Goal: Communication & Community: Answer question/provide support

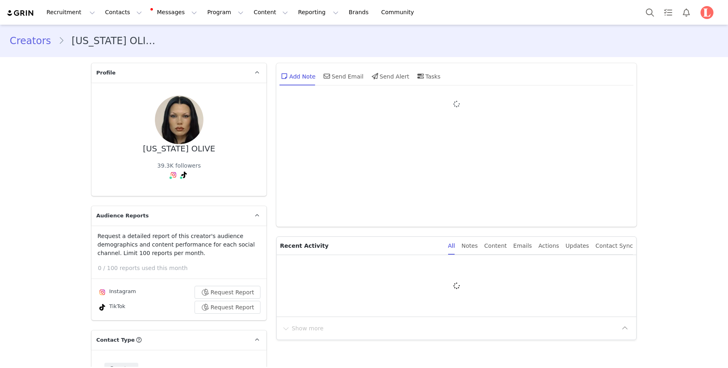
type input "+1 ([GEOGRAPHIC_DATA])"
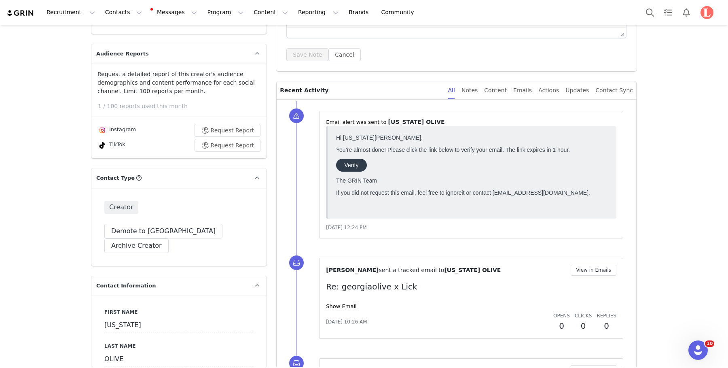
scroll to position [223, 0]
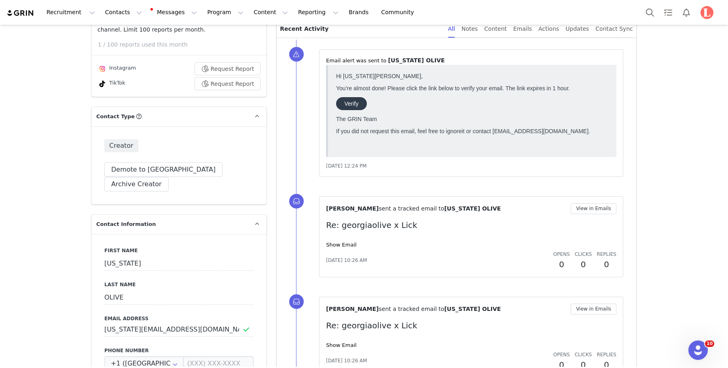
click at [351, 241] on link "Show Email" at bounding box center [341, 244] width 30 height 6
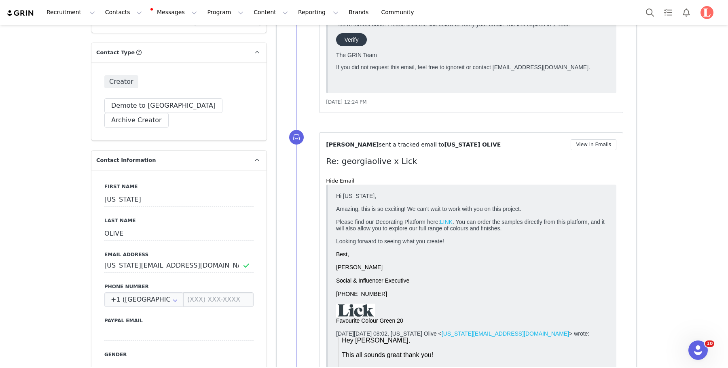
scroll to position [0, 0]
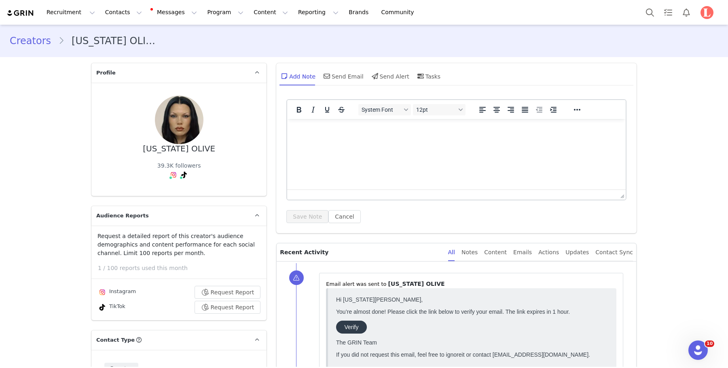
click at [414, 121] on html at bounding box center [456, 130] width 339 height 22
click at [353, 63] on div "Add Note Send Email Send Alert Tasks" at bounding box center [456, 79] width 360 height 32
click at [350, 77] on div "Send Email" at bounding box center [343, 75] width 42 height 19
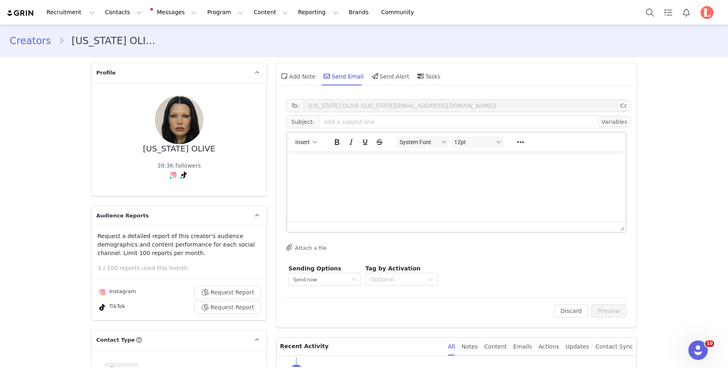
click at [340, 159] on p "Rich Text Area. Press ALT-0 for help." at bounding box center [457, 162] width 326 height 9
click at [349, 126] on input "text" at bounding box center [473, 121] width 308 height 13
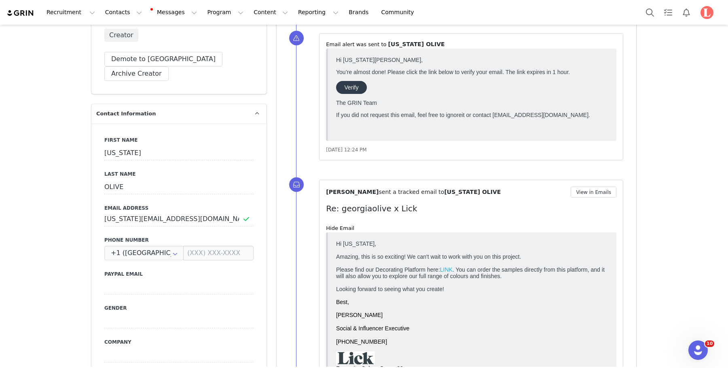
drag, startPoint x: 408, startPoint y: 205, endPoint x: 340, endPoint y: 205, distance: 68.4
click at [340, 205] on p "Re: georgiaolive x Lick" at bounding box center [471, 208] width 290 height 12
copy p "georgiaolive x Lick"
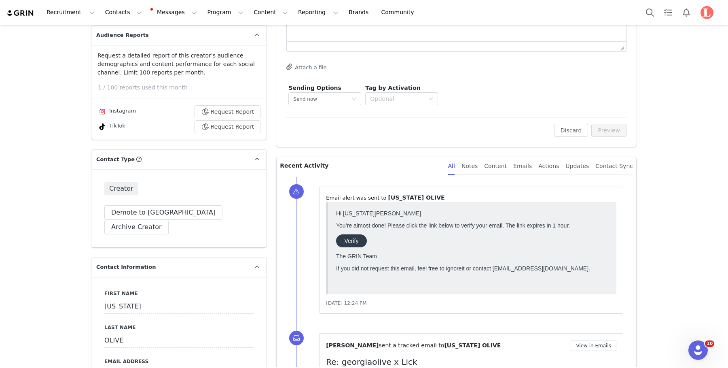
scroll to position [0, 0]
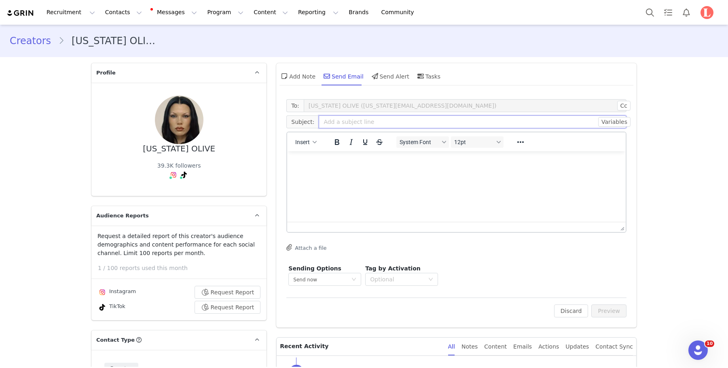
click at [339, 122] on input "text" at bounding box center [473, 121] width 308 height 13
paste input "georgiaolive x Lick"
type input "georgiaolive x Lick"
click at [335, 173] on html at bounding box center [456, 162] width 339 height 22
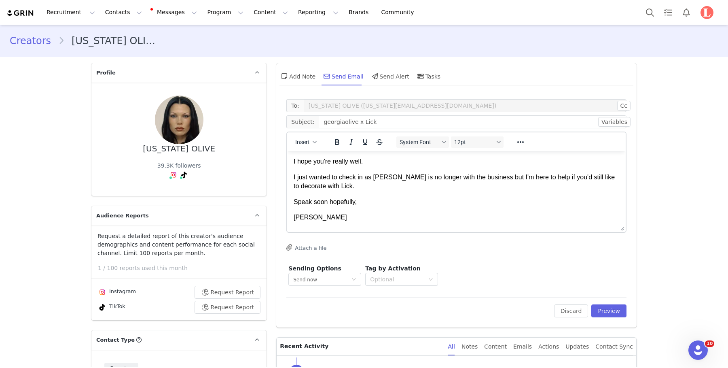
scroll to position [32, 0]
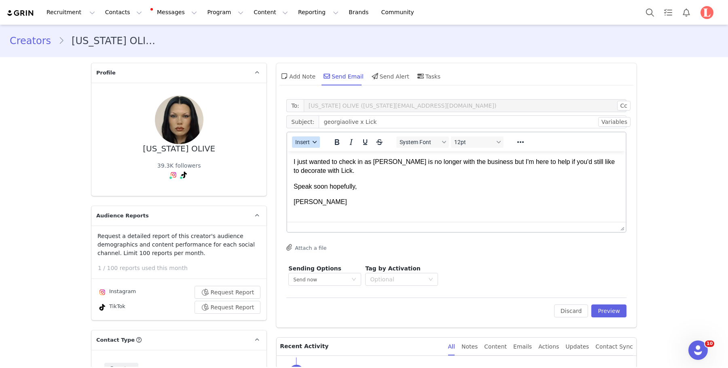
click at [310, 142] on button "Insert" at bounding box center [306, 141] width 28 height 11
click at [333, 181] on div "Insert Signature" at bounding box center [335, 182] width 73 height 10
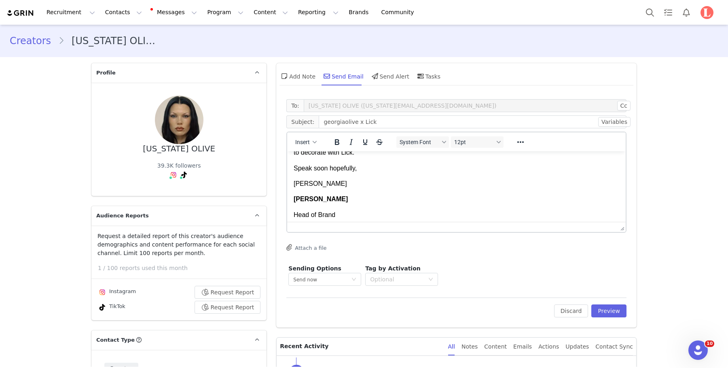
scroll to position [34, 0]
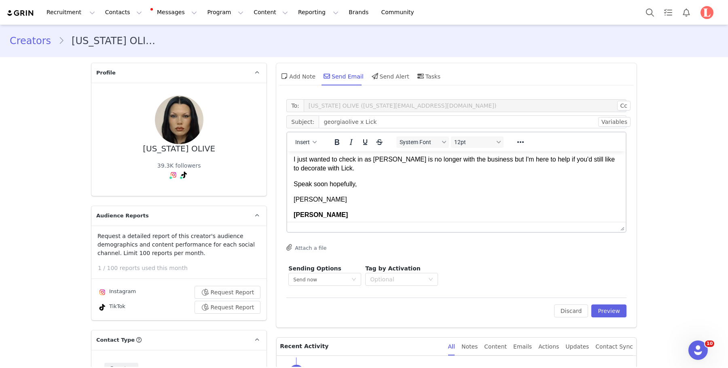
drag, startPoint x: 319, startPoint y: 194, endPoint x: 273, endPoint y: 193, distance: 46.1
click at [287, 193] on html "Hi [US_STATE], I hope you're really well. I just wanted to check in as [PERSON_…" at bounding box center [456, 228] width 339 height 222
click at [294, 199] on p "[PERSON_NAME]" at bounding box center [457, 199] width 326 height 9
click at [295, 199] on p "[PERSON_NAME]" at bounding box center [457, 199] width 326 height 9
click at [590, 311] on button "Preview" at bounding box center [608, 310] width 35 height 13
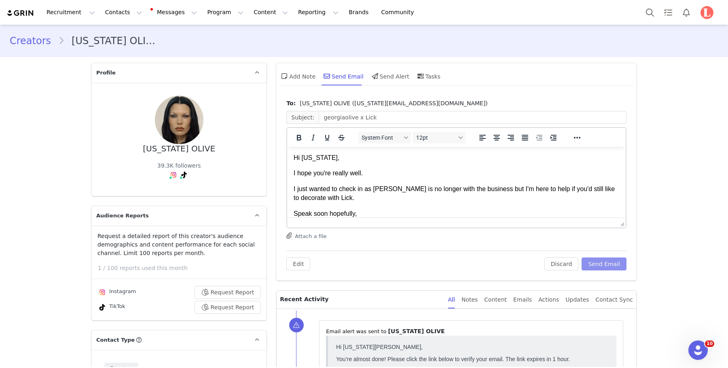
scroll to position [0, 0]
click at [590, 260] on button "Send Email" at bounding box center [604, 263] width 45 height 13
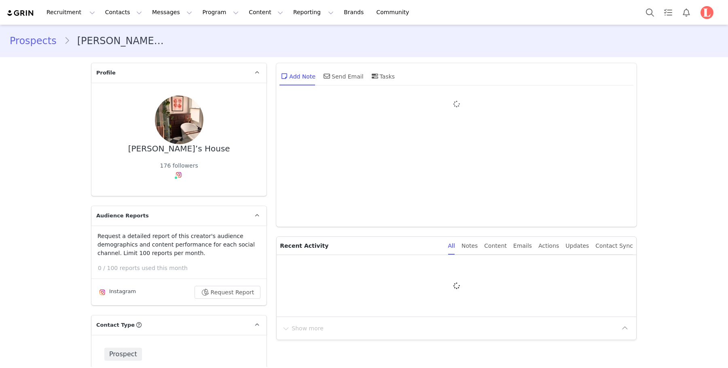
type input "+1 (United States)"
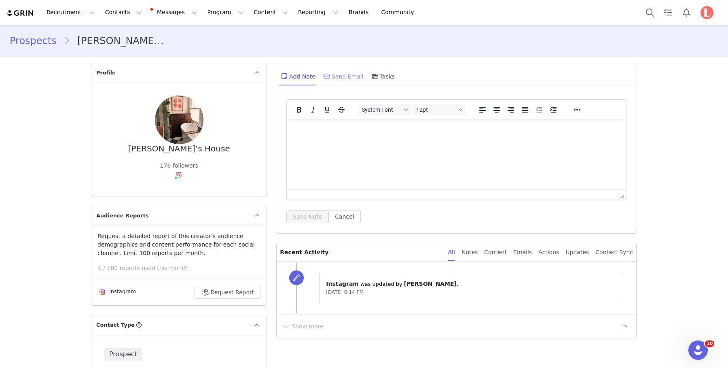
click at [336, 77] on div "Send Email" at bounding box center [343, 75] width 42 height 19
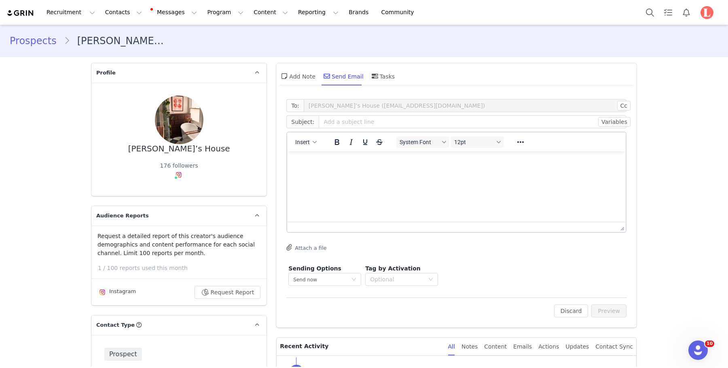
click at [306, 124] on span "Subject:" at bounding box center [302, 121] width 32 height 13
click at [306, 138] on button "Insert" at bounding box center [306, 141] width 28 height 11
click at [324, 159] on div "Insert Template" at bounding box center [335, 156] width 73 height 10
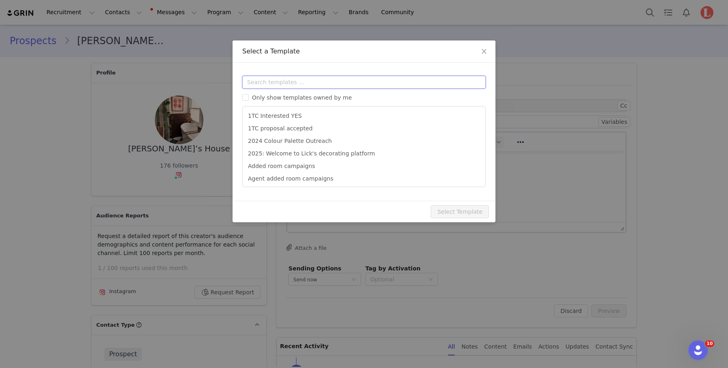
click at [326, 84] on input "text" at bounding box center [363, 82] width 243 height 13
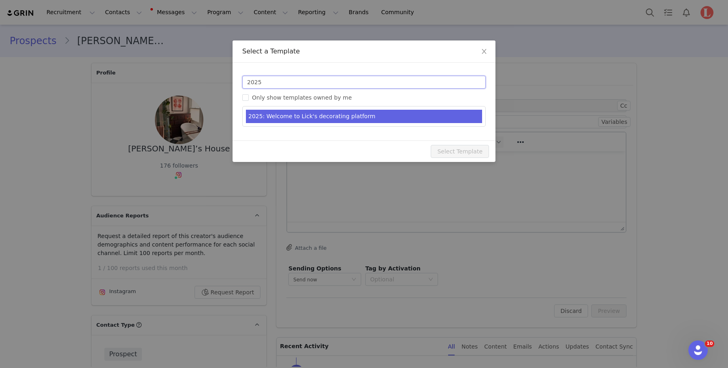
type input "2025"
type input "Welcome to Lick's decorating platform"
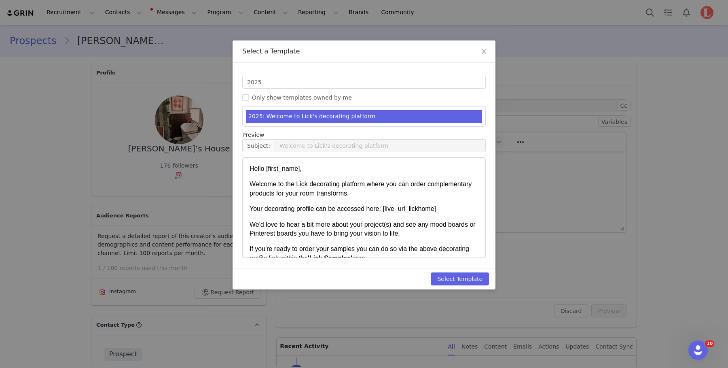
click at [319, 119] on li "2025: Welcome to Lick's decorating platform" at bounding box center [364, 116] width 236 height 13
click at [449, 283] on button "Select Template" at bounding box center [460, 278] width 58 height 13
type input "Welcome to Lick's decorating platform"
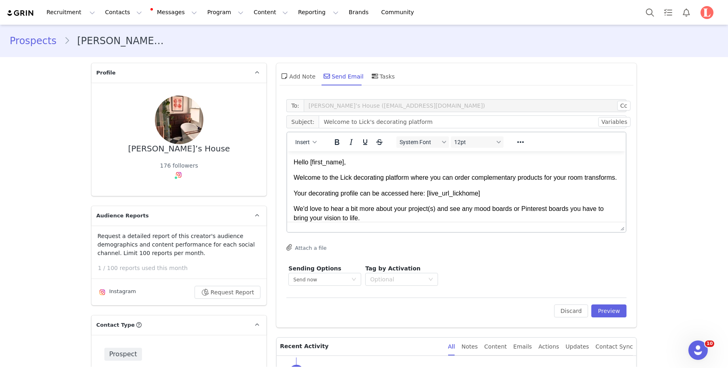
click at [512, 198] on p "Your decorating profile can be accessed here: [live_url_lickhome]" at bounding box center [457, 193] width 326 height 9
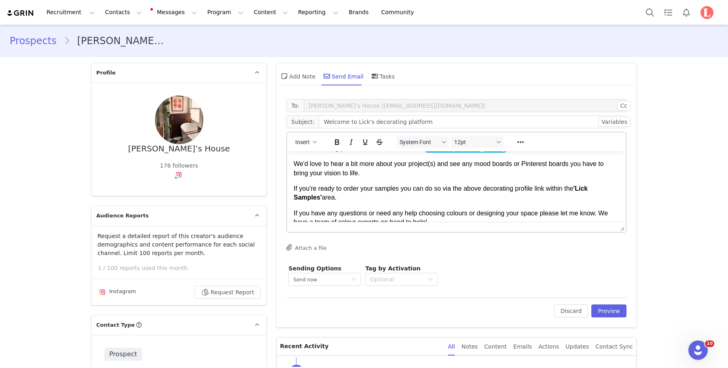
scroll to position [29, 0]
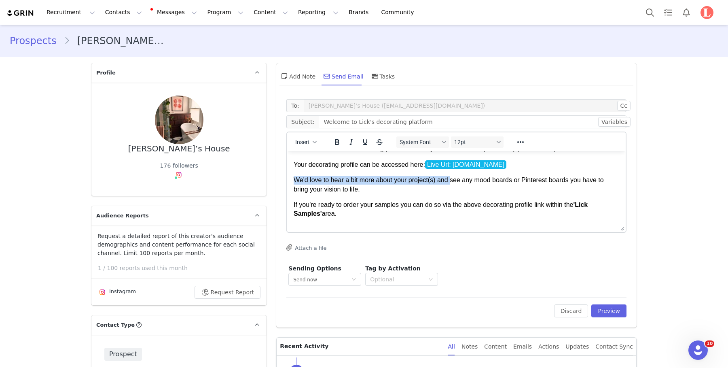
drag, startPoint x: 453, startPoint y: 189, endPoint x: 294, endPoint y: 186, distance: 158.6
click at [294, 186] on p "We'd love to hear a bit more about your project(s) and see any mood boards or P…" at bounding box center [457, 185] width 326 height 18
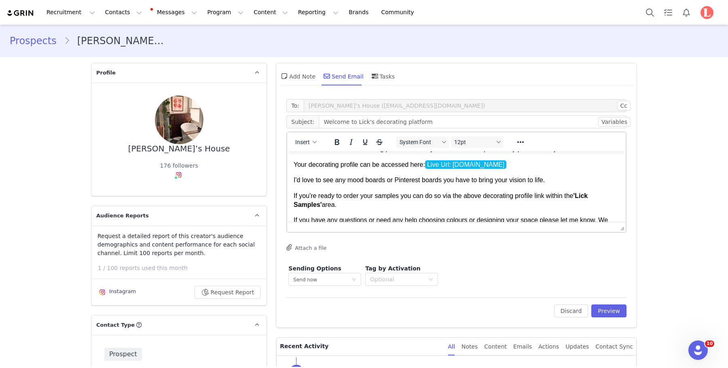
click at [550, 184] on body "Hello First Name , Welcome to the Lick decorating platform where you can order …" at bounding box center [457, 189] width 326 height 121
click at [557, 184] on p "I'd love to see any mood boards or Pinterest boards you have to bring your visi…" at bounding box center [457, 180] width 326 height 9
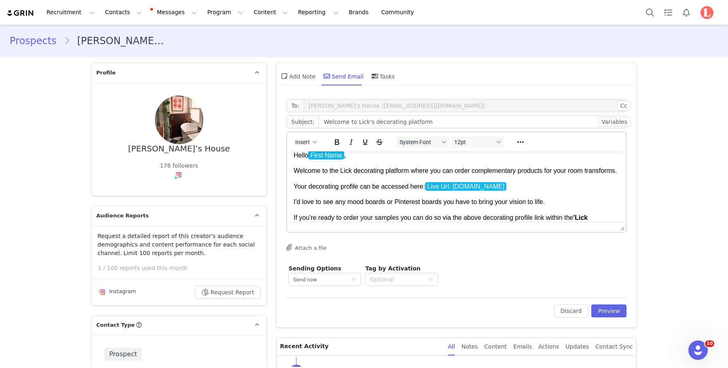
scroll to position [7, 0]
drag, startPoint x: 347, startPoint y: 178, endPoint x: 578, endPoint y: 170, distance: 231.1
click at [578, 170] on p "Welcome to the Lick decorating platform where you can order complementary produ…" at bounding box center [457, 170] width 326 height 9
click at [398, 175] on p "Welcome to the Lick decorating platform where you can order complementary produ…" at bounding box center [457, 170] width 326 height 9
click at [408, 173] on p "Welcome to the Lick decorating platform where you can order complementary produ…" at bounding box center [457, 170] width 326 height 9
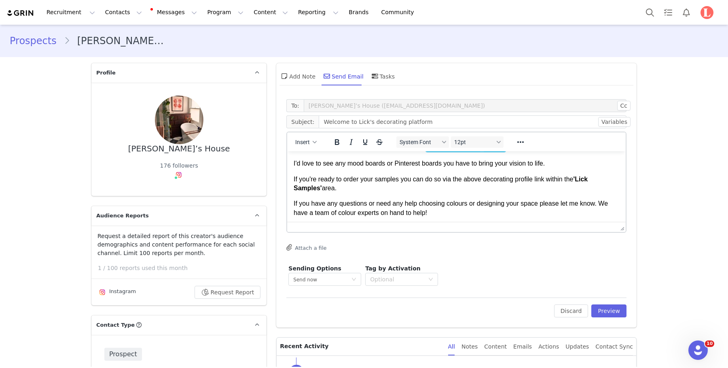
scroll to position [41, 0]
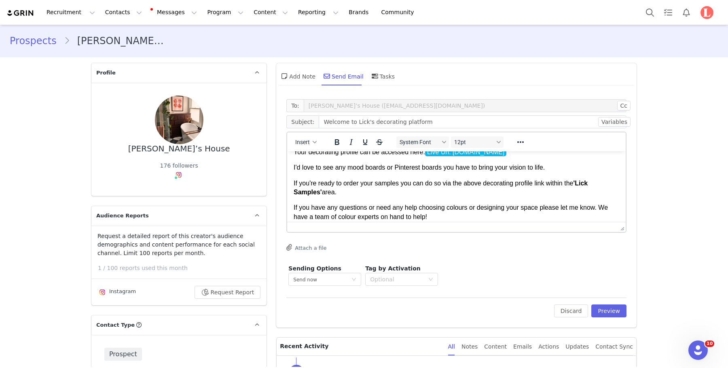
click at [561, 172] on p "I'd love to see any mood boards or Pinterest boards you have to bring your visi…" at bounding box center [457, 167] width 326 height 9
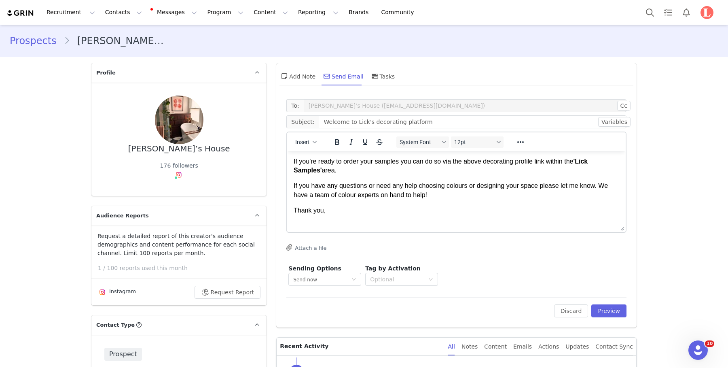
click at [408, 213] on p "Thank you," at bounding box center [457, 210] width 326 height 9
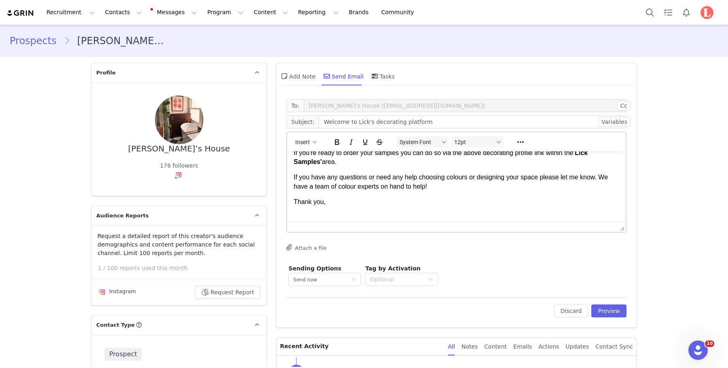
scroll to position [81, 0]
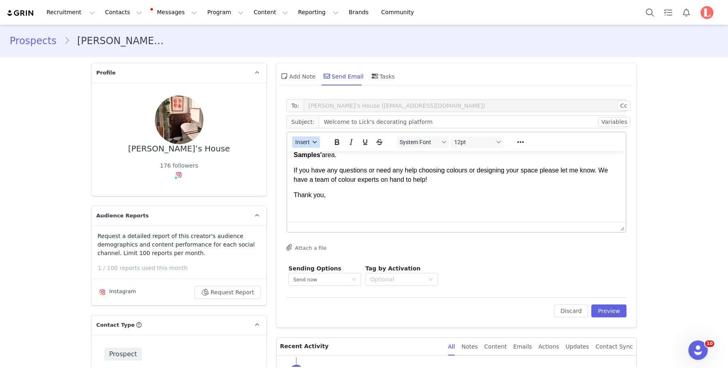
click at [306, 140] on span "Insert" at bounding box center [303, 142] width 15 height 6
click at [322, 171] on div "Insert Variable" at bounding box center [335, 169] width 73 height 10
select select
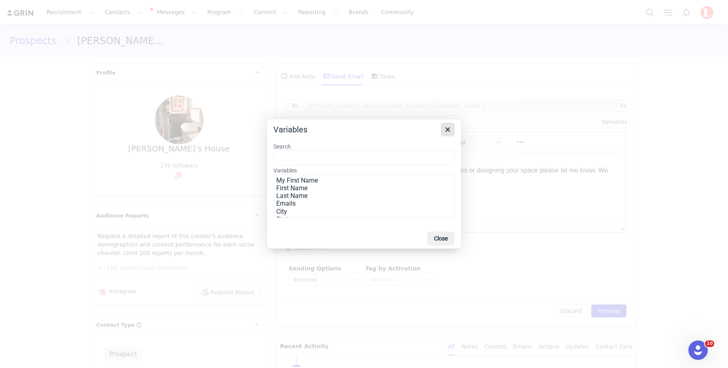
click at [445, 127] on icon "Close" at bounding box center [448, 130] width 10 height 10
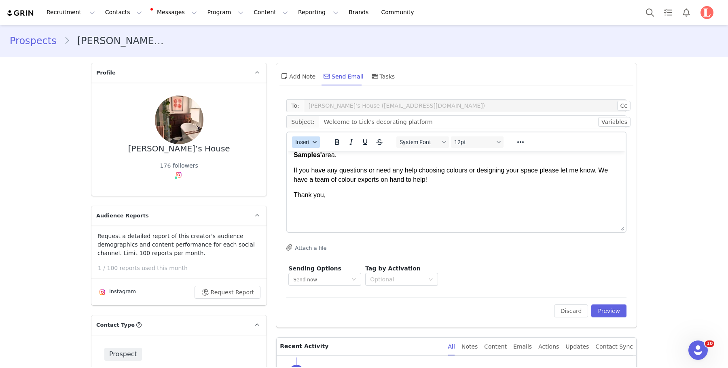
click at [315, 141] on icon "button" at bounding box center [315, 142] width 4 height 4
click at [322, 181] on div "Insert Signature" at bounding box center [335, 182] width 73 height 10
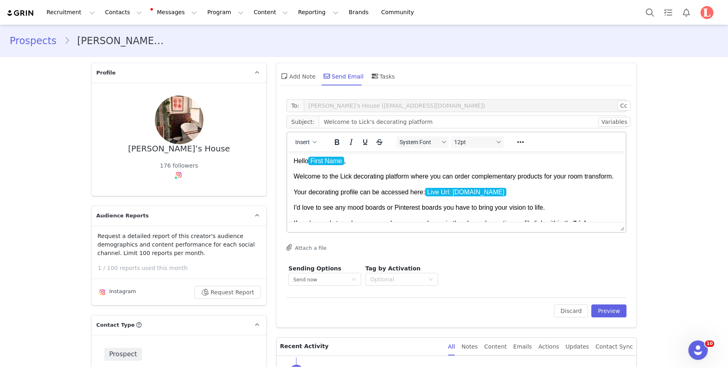
scroll to position [0, 0]
click at [614, 312] on button "Preview" at bounding box center [608, 310] width 35 height 13
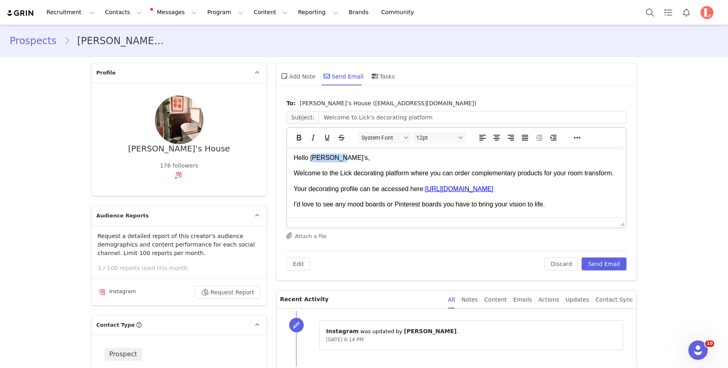
drag, startPoint x: 349, startPoint y: 159, endPoint x: 313, endPoint y: 159, distance: 35.2
click at [313, 159] on p "Hello Reuben’s," at bounding box center [457, 157] width 326 height 9
click at [351, 178] on p "Welcome to the Lick decorating platform where you can order complementary produ…" at bounding box center [457, 173] width 326 height 9
click at [599, 265] on button "Send Email" at bounding box center [604, 263] width 45 height 13
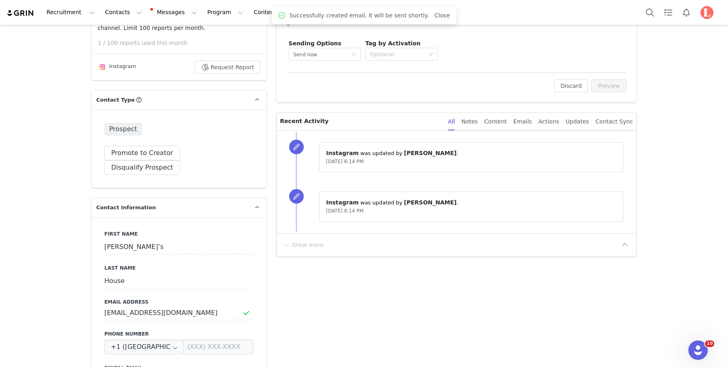
scroll to position [302, 0]
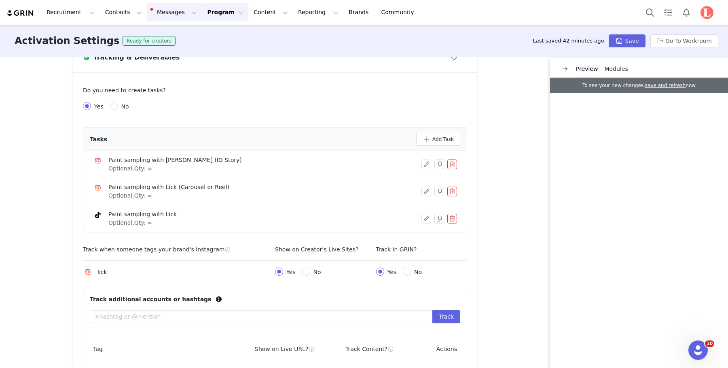
click at [171, 12] on button "Messages Messages" at bounding box center [174, 12] width 55 height 18
click at [163, 47] on span "13" at bounding box center [168, 51] width 12 height 8
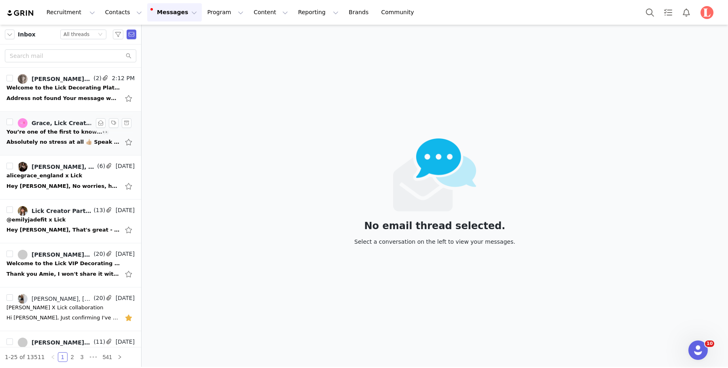
click at [95, 138] on div "Absolutely no stress at all 👍🏼 Speak next week xx Sent from Outlook for iOS Fro…" at bounding box center [62, 142] width 113 height 8
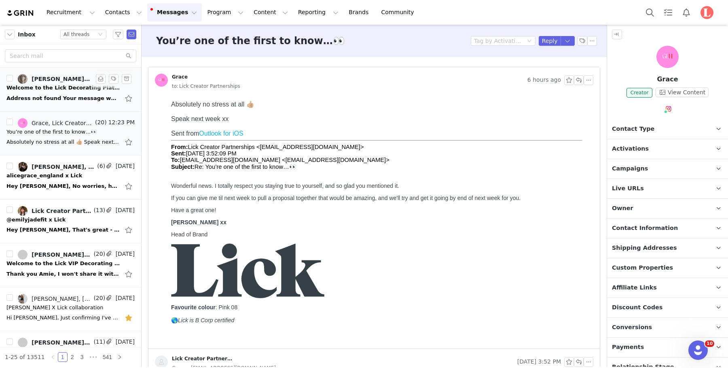
click at [83, 96] on div "Address not found Your message wasn't delivered to chloefmuir@gmail.co because …" at bounding box center [62, 98] width 113 height 8
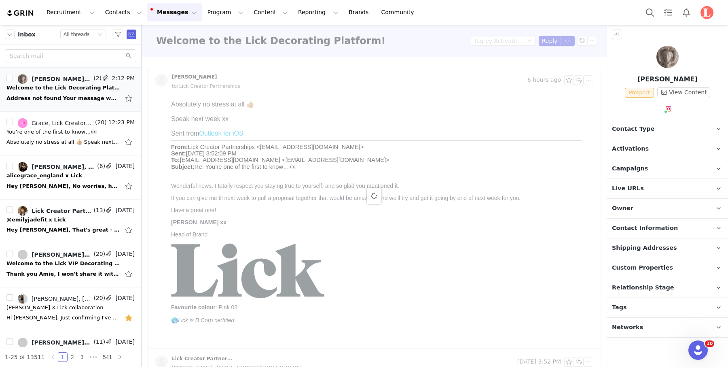
type input "+1 ([GEOGRAPHIC_DATA])"
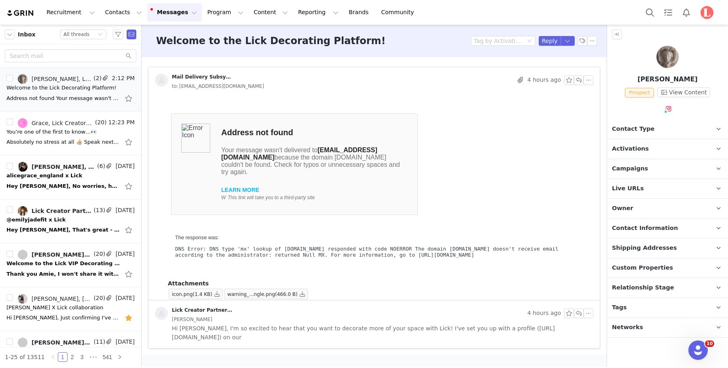
click at [640, 224] on span "Contact Information" at bounding box center [645, 228] width 66 height 9
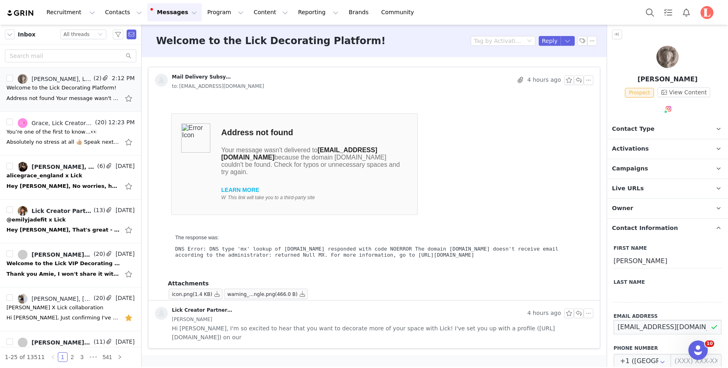
click at [681, 322] on input "chloefmuir@gmail.co" at bounding box center [668, 327] width 108 height 15
click at [682, 329] on input "chloefmuir@gmail.co" at bounding box center [668, 327] width 108 height 15
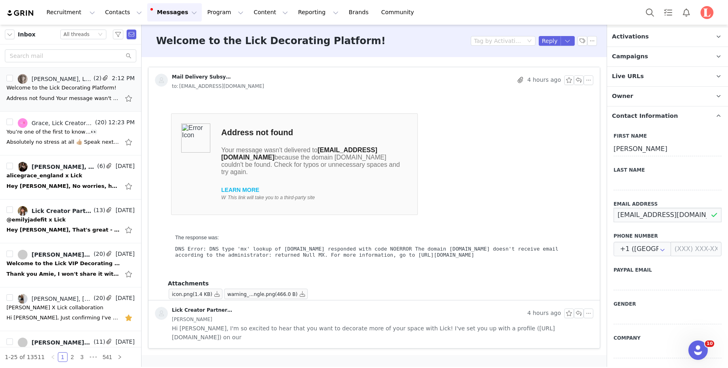
scroll to position [251, 0]
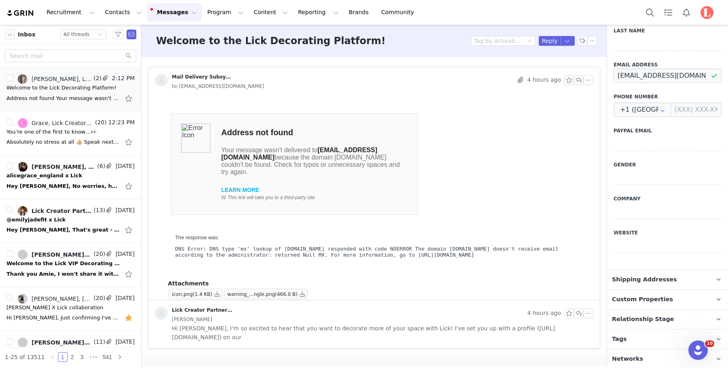
type input "chloefmuir@gmail.com"
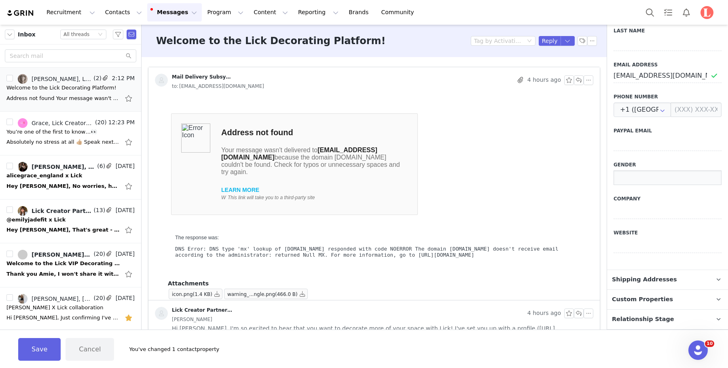
click at [636, 179] on input at bounding box center [668, 177] width 108 height 15
click at [43, 341] on button "Save" at bounding box center [39, 349] width 42 height 23
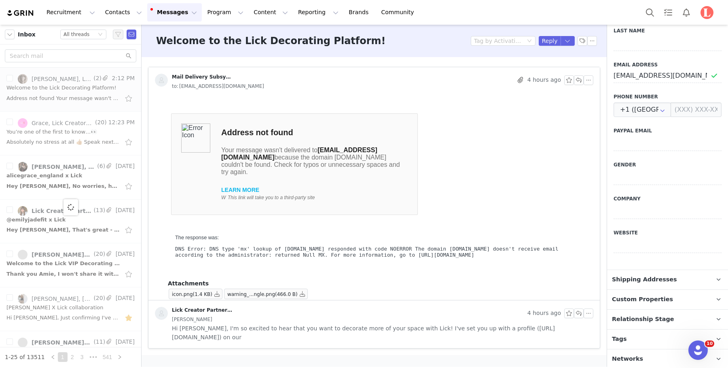
click at [587, 46] on div "Welcome to the Lick Decorating Platform! Tag by Activation Reply" at bounding box center [374, 41] width 465 height 32
click at [593, 44] on button "button" at bounding box center [592, 41] width 10 height 10
click at [514, 115] on td "Address not found Your message wasn't delivered to chloefmuir@gmail.co because …" at bounding box center [380, 164] width 419 height 102
click at [447, 224] on td "The response was: DNS Error: DNS type 'mx' lookup of gmail.co responded with co…" at bounding box center [380, 246] width 419 height 62
click at [504, 339] on span "Hi Chloe, I'm so excited to hear that you want to decorate more of your space w…" at bounding box center [382, 333] width 421 height 18
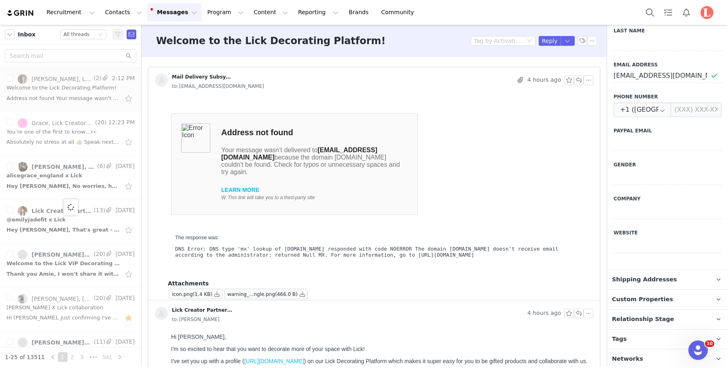
scroll to position [0, 0]
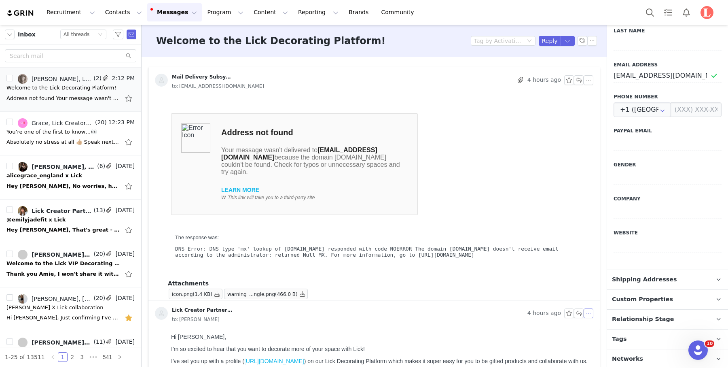
click at [590, 316] on button "button" at bounding box center [589, 313] width 10 height 10
click at [591, 329] on li "Reply All" at bounding box center [601, 326] width 34 height 13
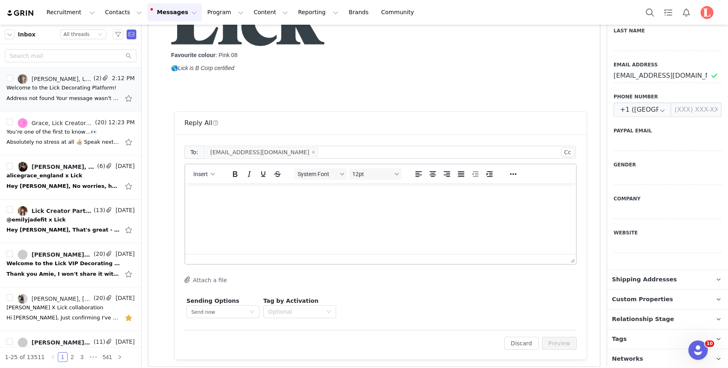
scroll to position [488, 0]
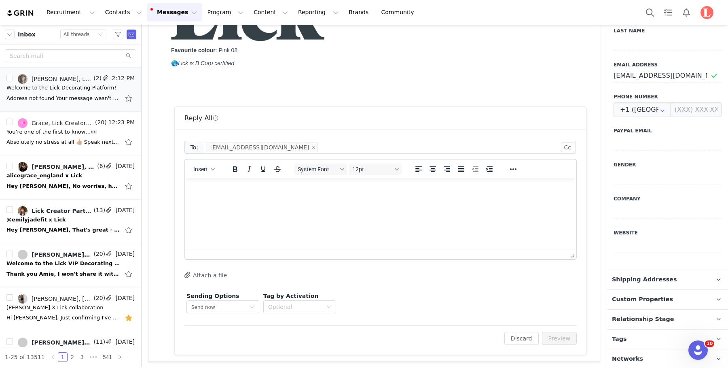
click at [285, 200] on html at bounding box center [380, 189] width 391 height 22
click at [260, 148] on div "chloefmuir@gmail.co" at bounding box center [259, 147] width 99 height 9
click at [262, 146] on div "chloefmuir@gmail.co" at bounding box center [259, 147] width 99 height 9
click at [261, 146] on div "chloefmuir@gmail.co" at bounding box center [259, 147] width 99 height 9
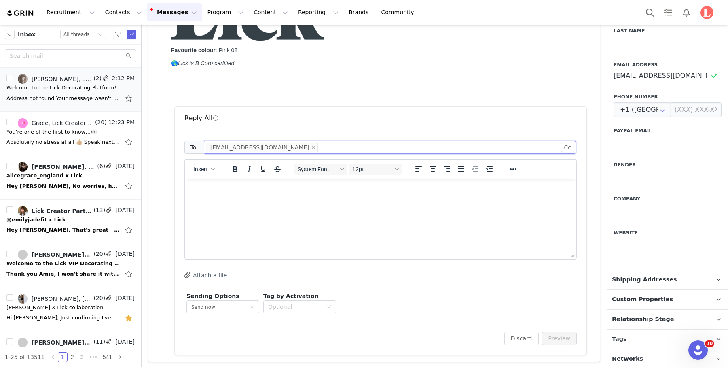
click at [271, 147] on li "chloefmuir@gmail.co" at bounding box center [262, 147] width 112 height 10
click at [311, 146] on icon "icon: close" at bounding box center [313, 147] width 4 height 4
click at [273, 147] on div at bounding box center [387, 147] width 362 height 12
click at [660, 71] on input "chloefmuir@gmail.com" at bounding box center [668, 75] width 108 height 15
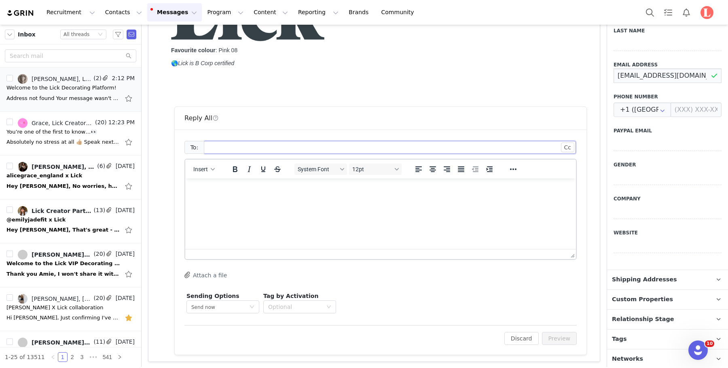
click at [660, 71] on input "chloefmuir@gmail.com" at bounding box center [668, 75] width 108 height 15
click at [382, 147] on div at bounding box center [387, 147] width 362 height 12
paste input "chloefmuir@gmail.com"
type input "chloefmuir@gmail.com"
click at [278, 200] on html at bounding box center [380, 189] width 391 height 22
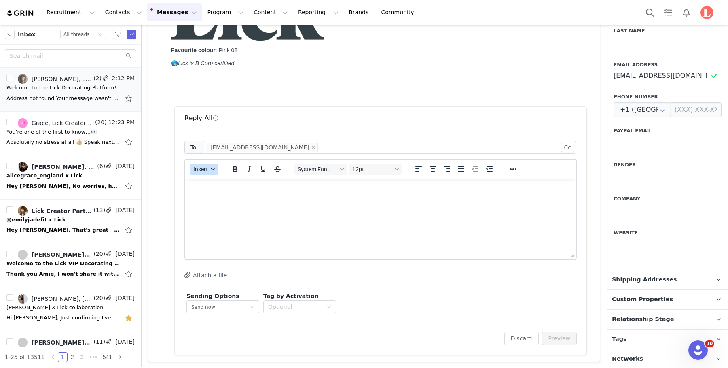
click at [199, 166] on span "Insert" at bounding box center [200, 169] width 15 height 6
click at [230, 182] on div "Insert Template" at bounding box center [233, 183] width 73 height 10
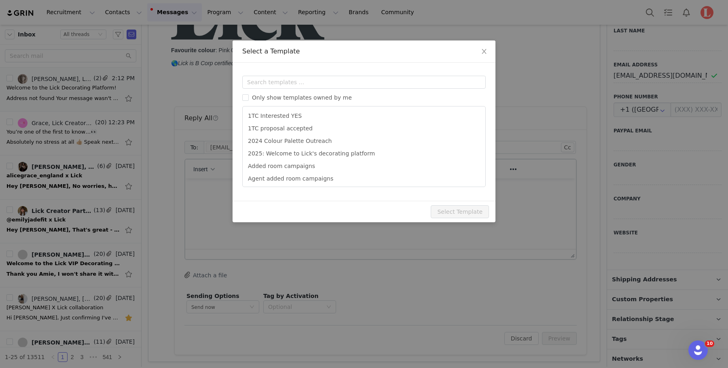
scroll to position [0, 0]
click at [301, 82] on input "text" at bounding box center [363, 82] width 243 height 13
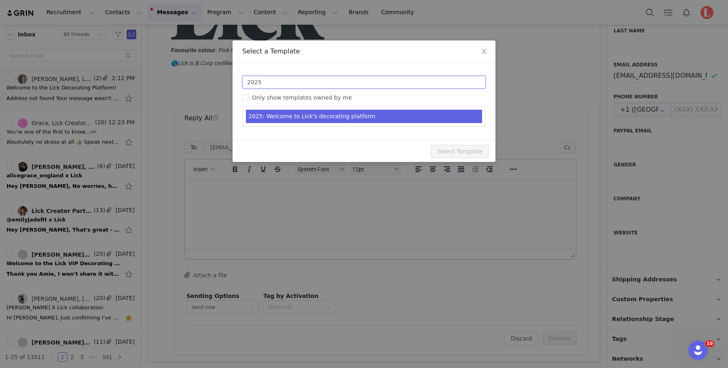
type input "2025"
type input "Welcome to Lick's decorating platform"
click at [286, 113] on li "2025: Welcome to Lick's decorating platform" at bounding box center [364, 116] width 236 height 13
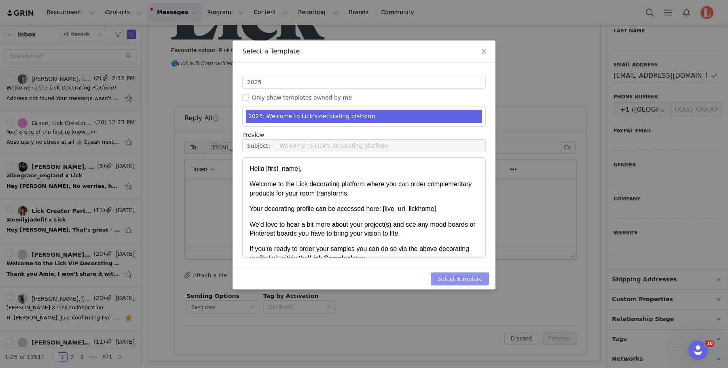
click at [469, 275] on button "Select Template" at bounding box center [460, 278] width 58 height 13
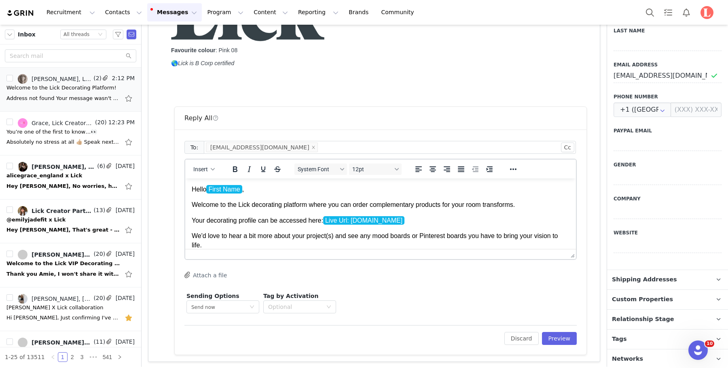
click at [377, 217] on p "Your decorating profile can be accessed here: Live Url: lickhome.grin.live ﻿" at bounding box center [381, 220] width 378 height 9
click at [282, 190] on p "Hello First Name ," at bounding box center [381, 189] width 378 height 9
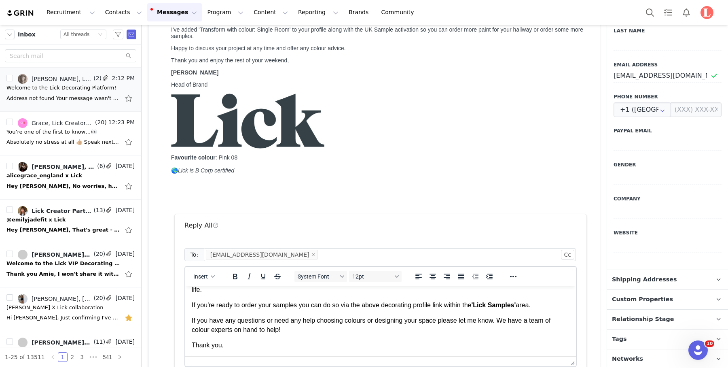
scroll to position [475, 0]
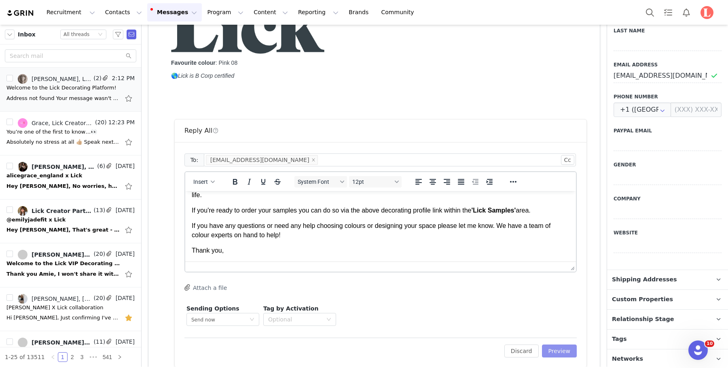
click at [561, 349] on button "Preview" at bounding box center [559, 350] width 35 height 13
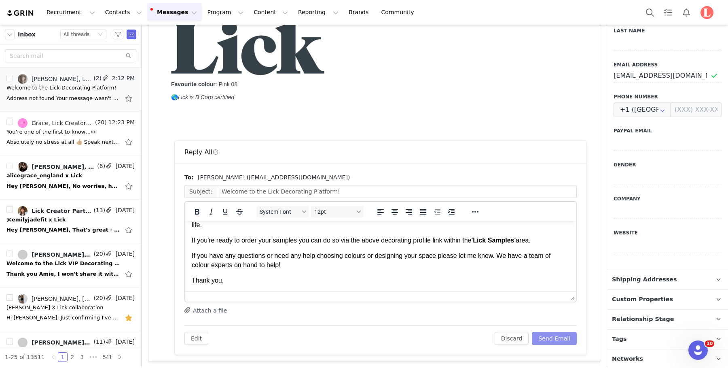
scroll to position [0, 0]
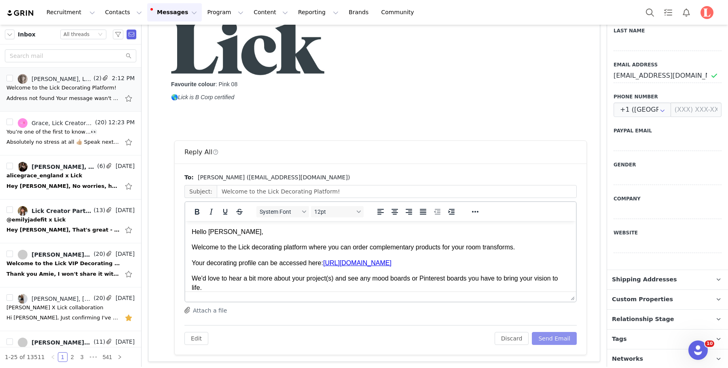
click at [560, 339] on button "Send Email" at bounding box center [554, 338] width 45 height 13
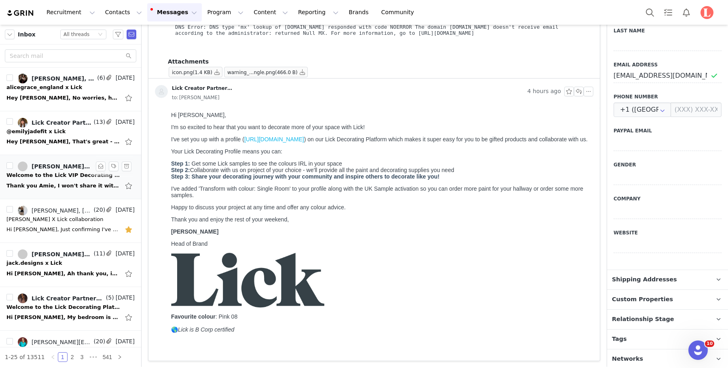
scroll to position [91, 0]
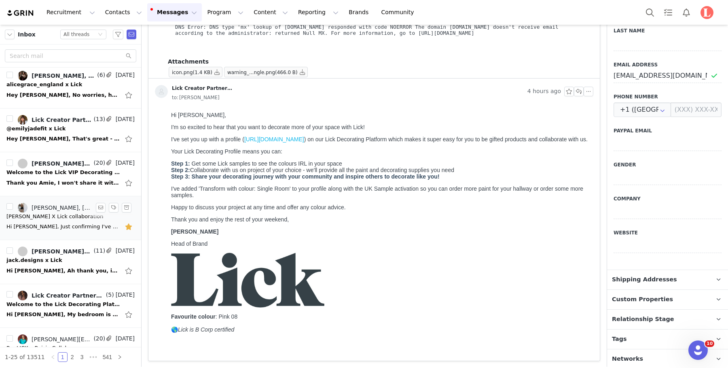
click at [80, 220] on div "Hi Amy, Just confirming I've ordered you 10L of White 07 paint in the Supreme U…" at bounding box center [70, 226] width 128 height 13
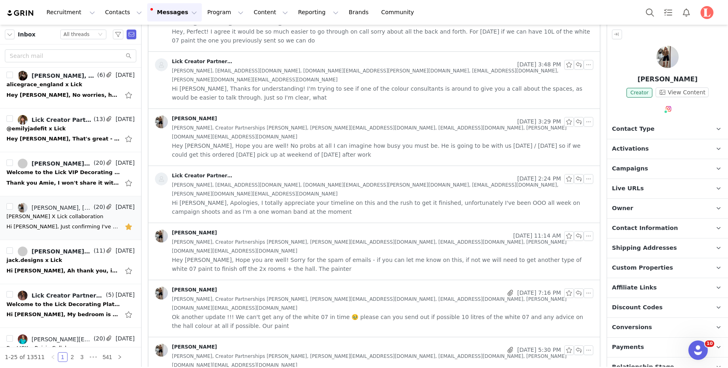
scroll to position [0, 0]
click at [654, 186] on p "Live URLs" at bounding box center [658, 188] width 102 height 19
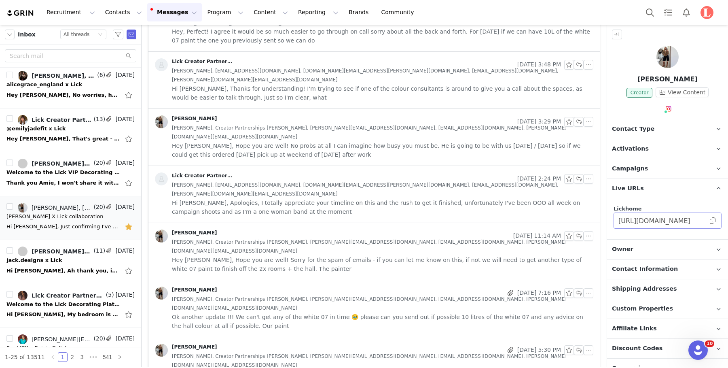
click at [713, 220] on span at bounding box center [713, 220] width 8 height 0
click at [654, 150] on p "Activations" at bounding box center [658, 148] width 102 height 19
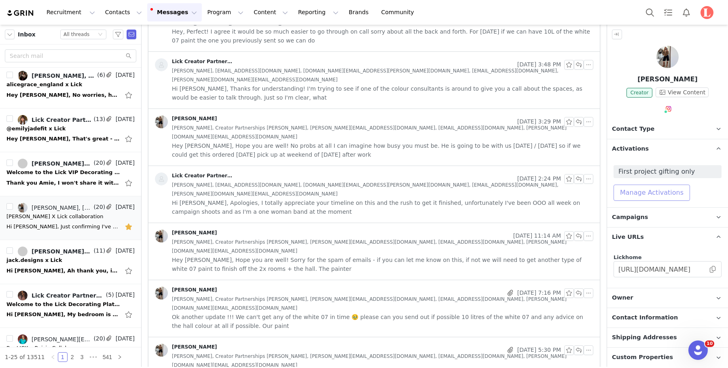
click at [645, 190] on button "Manage Activations" at bounding box center [652, 192] width 76 height 16
click at [622, 219] on div "Select Activation" at bounding box center [615, 223] width 48 height 12
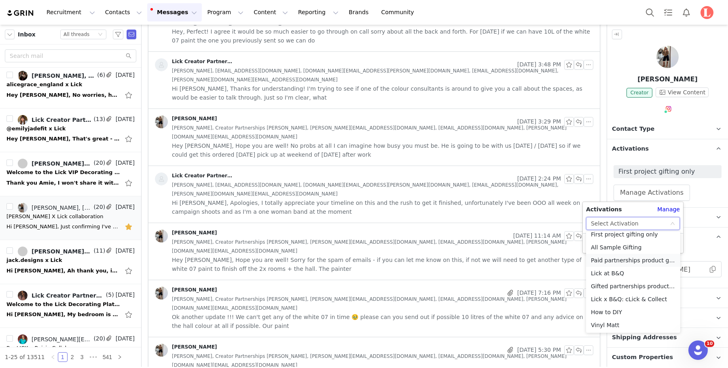
scroll to position [32, 0]
click at [626, 287] on li "Gifted partnerships product gifting" at bounding box center [633, 285] width 94 height 13
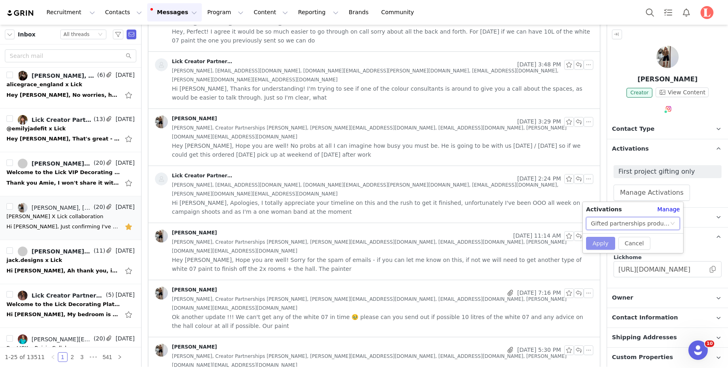
click at [603, 243] on button "Apply" at bounding box center [600, 243] width 29 height 13
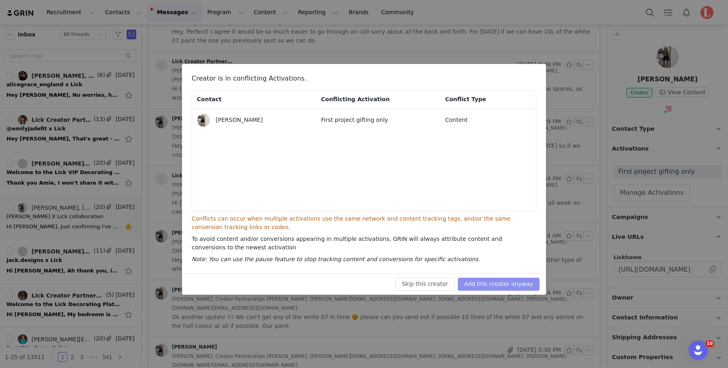
click at [504, 284] on button "Add this creator anyway" at bounding box center [499, 283] width 82 height 13
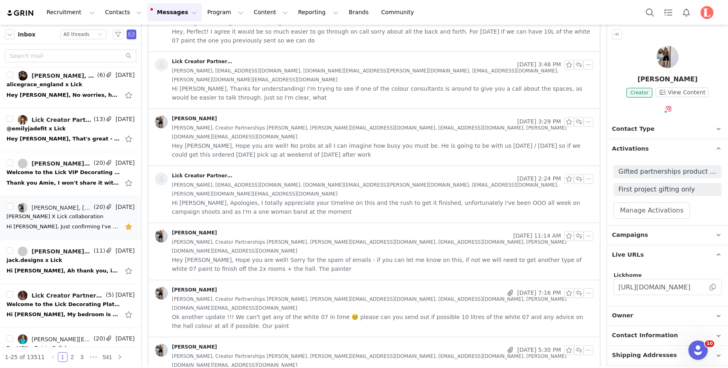
scroll to position [0, 0]
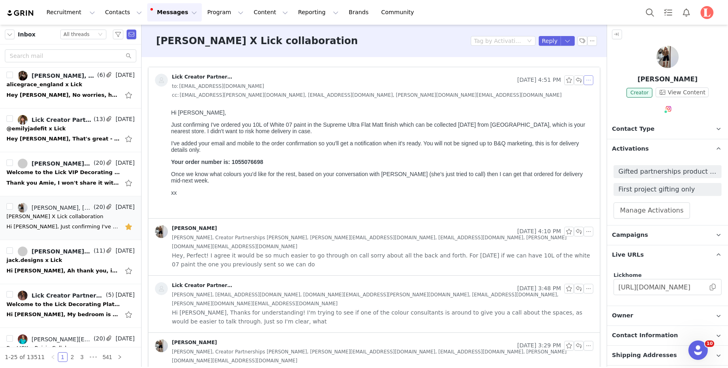
click at [588, 83] on button "button" at bounding box center [589, 80] width 10 height 10
click at [595, 94] on li "Reply All" at bounding box center [601, 94] width 34 height 13
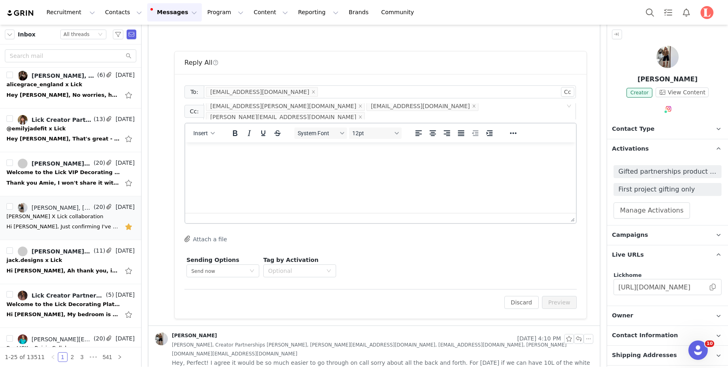
click at [281, 164] on html at bounding box center [380, 153] width 391 height 22
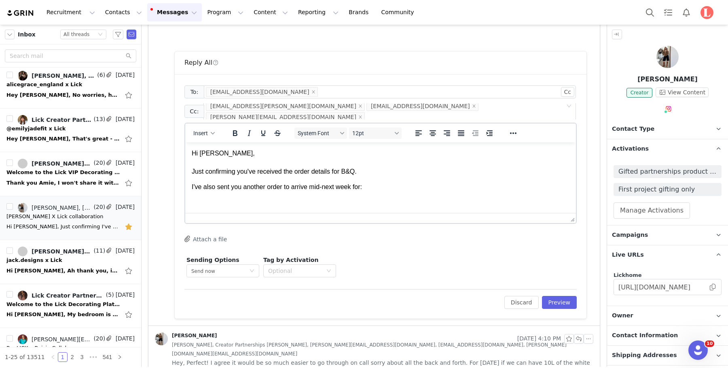
click at [527, 131] on div "Insert System Font 12pt" at bounding box center [380, 133] width 391 height 16
click at [511, 130] on icon "Reveal or hide additional toolbar items" at bounding box center [513, 133] width 10 height 10
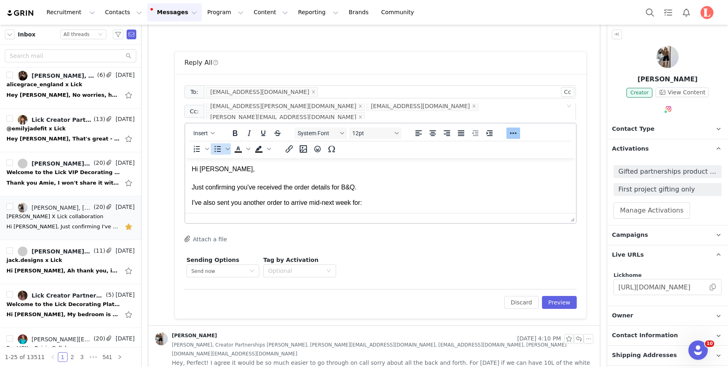
click at [216, 148] on icon "Bullet list" at bounding box center [218, 149] width 10 height 10
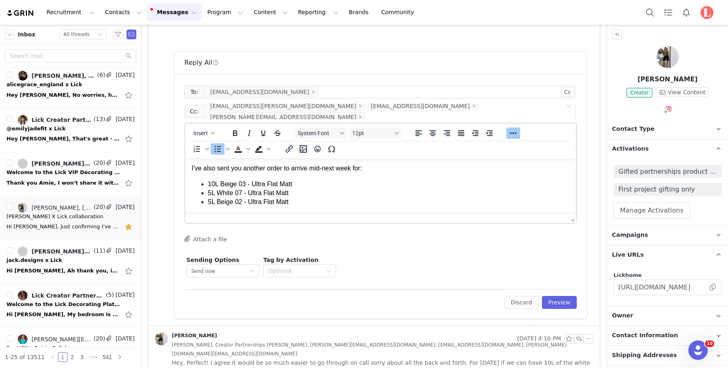
scroll to position [37, 0]
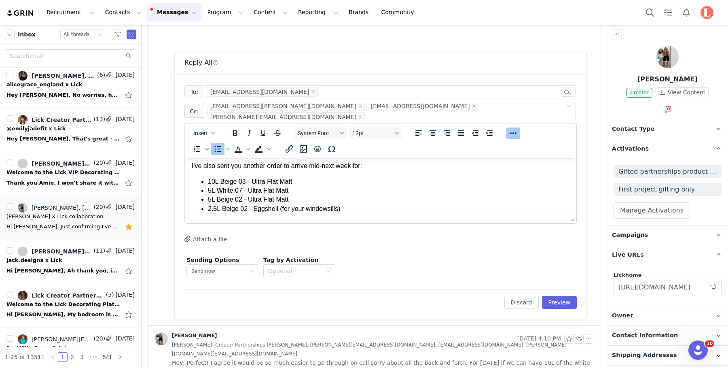
click at [330, 208] on li "2.5L Beige 02 - Eggshell (for your windowsills)" at bounding box center [389, 208] width 362 height 9
click at [378, 208] on li "2.5L Beige 02 - Eggshell (for your window sills)" at bounding box center [389, 208] width 362 height 9
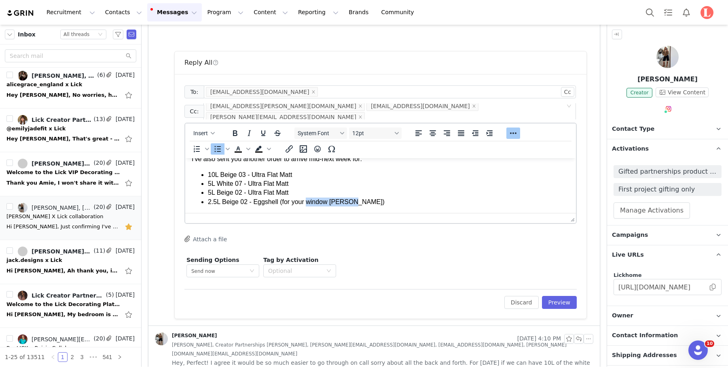
drag, startPoint x: 346, startPoint y: 209, endPoint x: 309, endPoint y: 202, distance: 38.2
click at [309, 202] on li "2.5L Beige 02 - Eggshell (for your window sills)" at bounding box center [389, 201] width 362 height 9
copy li "window sills)"
click at [363, 206] on li "2.5L Beige 02 - Eggshell (for your window sills)" at bounding box center [389, 201] width 362 height 9
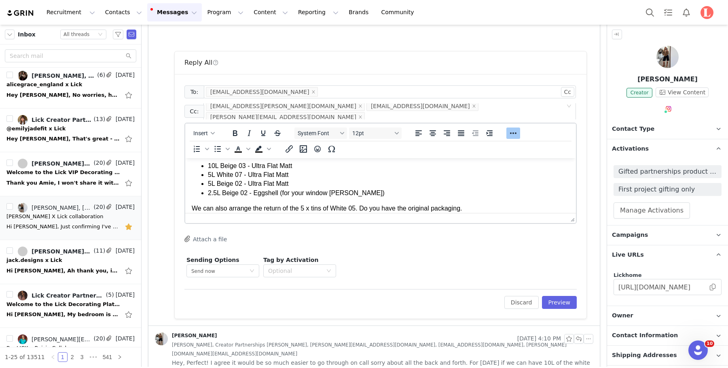
click at [359, 208] on p "We can also arrange the return of the 5 x tins of White 05. Do you have the ori…" at bounding box center [381, 208] width 378 height 9
click at [525, 204] on p "We can also arrange the return of the 5 x tins of White 05 if they're unopened.…" at bounding box center [381, 208] width 378 height 9
click at [529, 209] on p "We can also arrange the return of the 5 x tins of White 05 if they're unopened.…" at bounding box center [381, 208] width 378 height 9
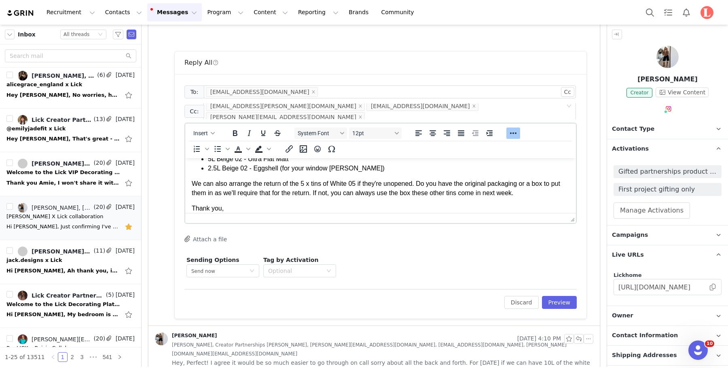
scroll to position [93, 0]
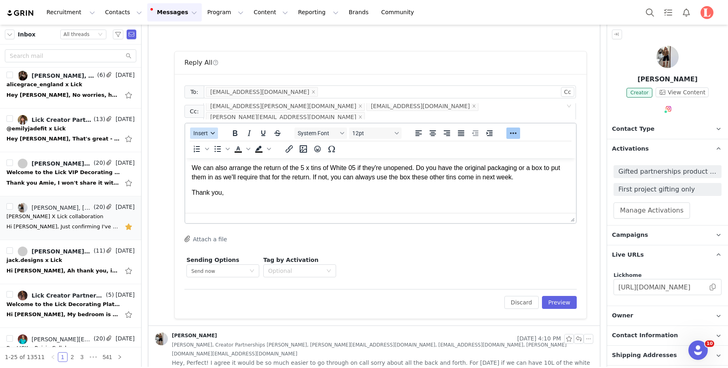
click at [210, 132] on div "button" at bounding box center [213, 133] width 6 height 4
click at [217, 172] on div "Insert Signature" at bounding box center [233, 173] width 73 height 10
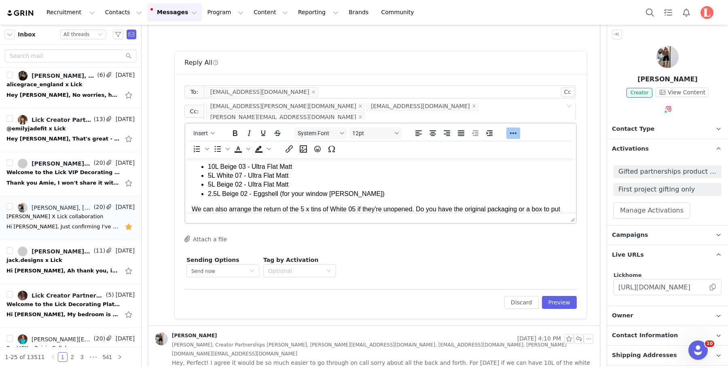
scroll to position [57, 0]
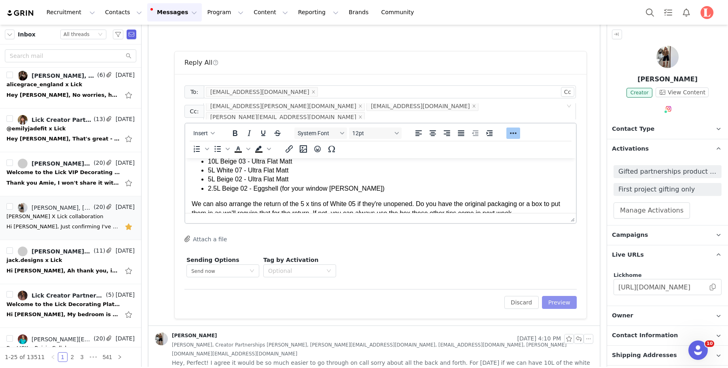
click at [549, 299] on button "Preview" at bounding box center [559, 302] width 35 height 13
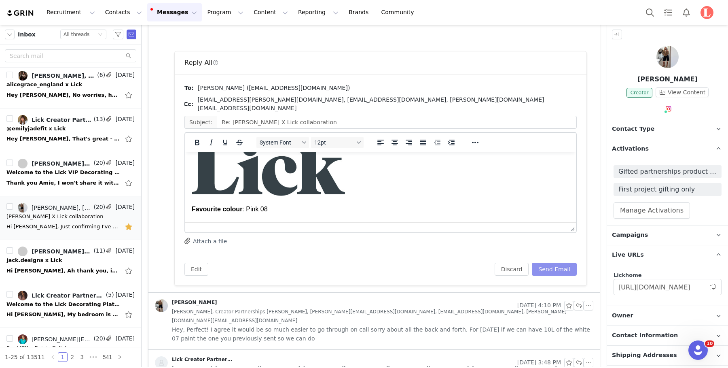
scroll to position [196, 0]
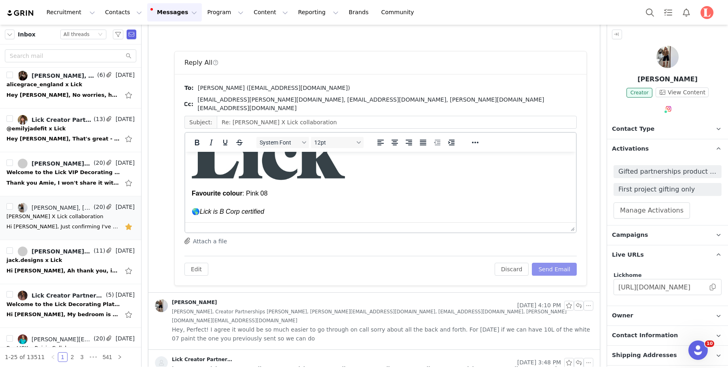
click at [561, 264] on button "Send Email" at bounding box center [554, 268] width 45 height 13
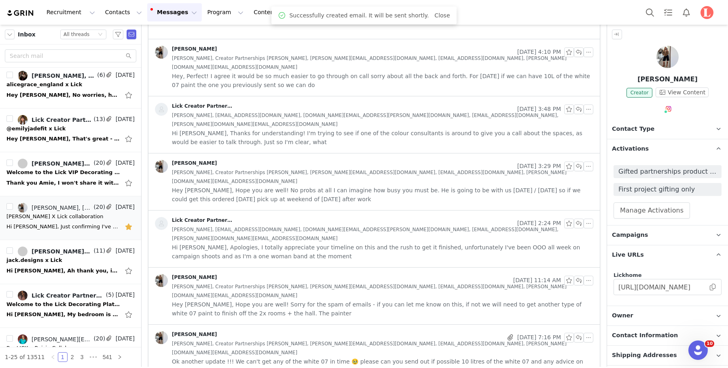
scroll to position [0, 0]
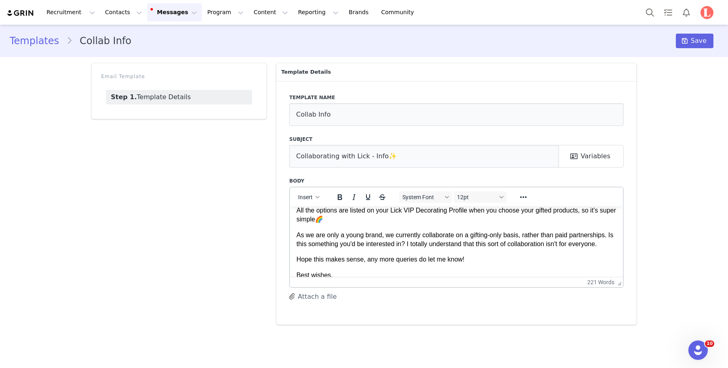
scroll to position [110, 0]
click at [216, 16] on button "Program Program" at bounding box center [225, 12] width 46 height 18
click at [224, 32] on p "Activations" at bounding box center [211, 36] width 31 height 8
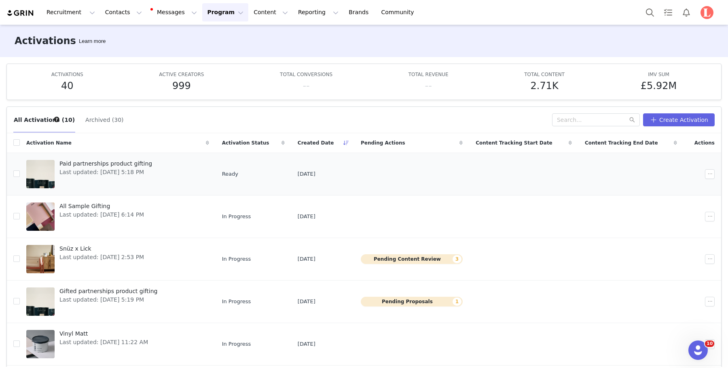
click at [147, 165] on span "Paid partnerships product gifting" at bounding box center [105, 163] width 93 height 8
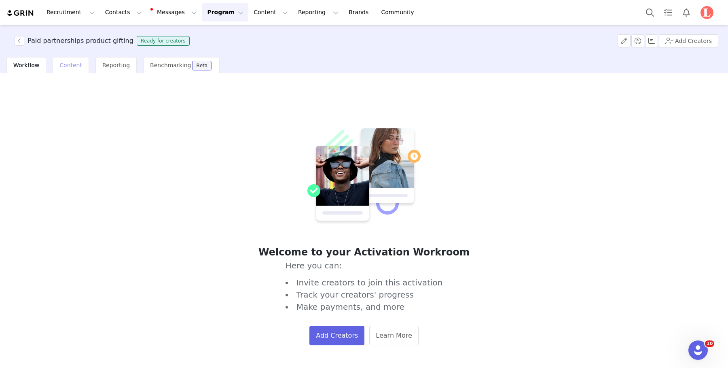
click at [63, 66] on span "Content" at bounding box center [70, 65] width 23 height 6
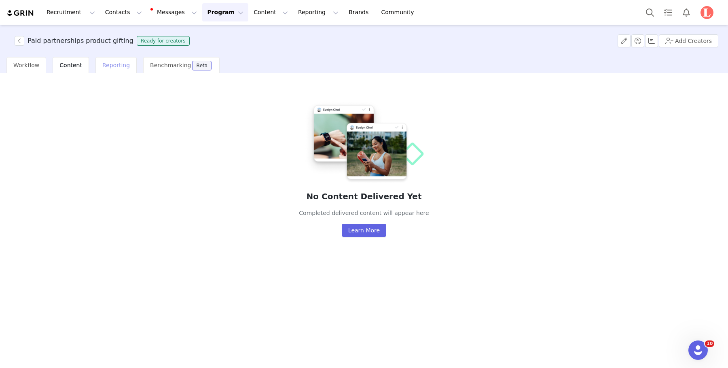
click at [108, 66] on span "Reporting" at bounding box center [116, 65] width 28 height 6
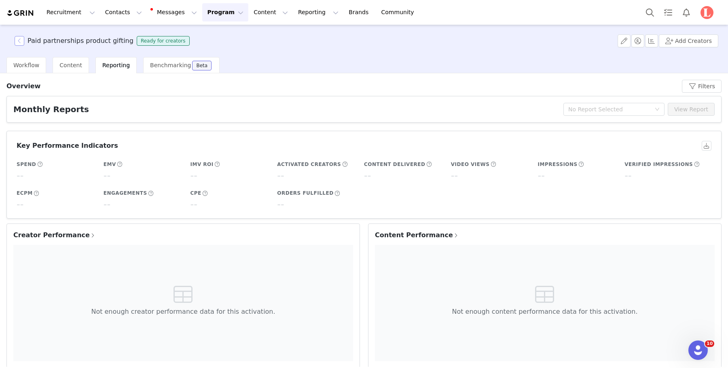
click at [18, 44] on button "button" at bounding box center [20, 41] width 10 height 10
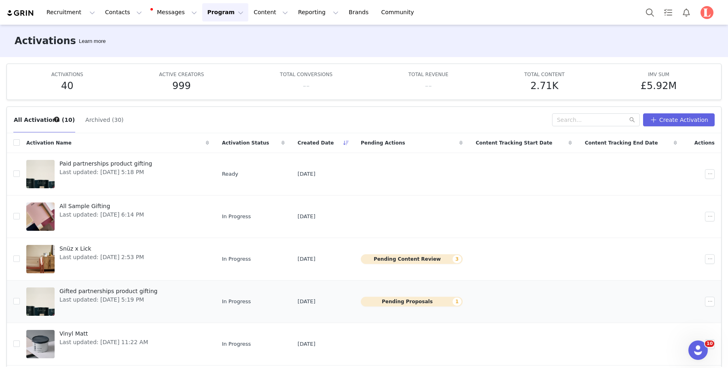
scroll to position [44, 0]
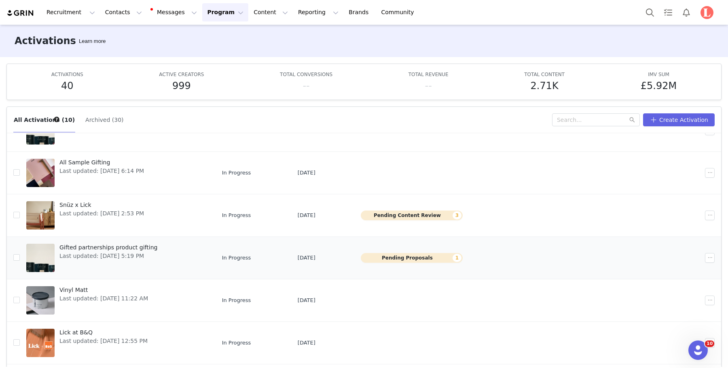
click at [114, 255] on span "Last updated: Aug 30, 2025 5:19 PM" at bounding box center [108, 256] width 98 height 8
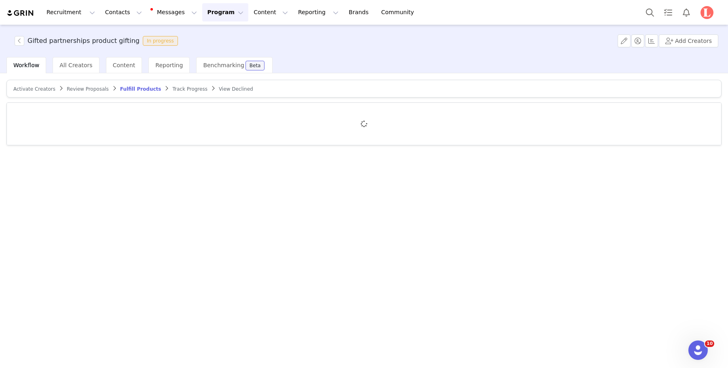
click at [85, 89] on span "Review Proposals" at bounding box center [88, 89] width 42 height 6
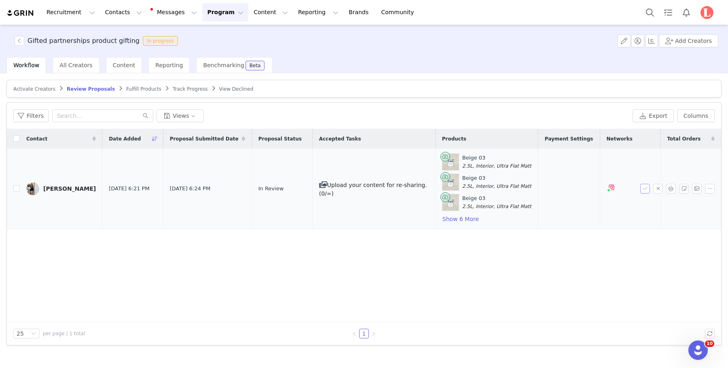
click at [646, 187] on button "button" at bounding box center [645, 189] width 10 height 10
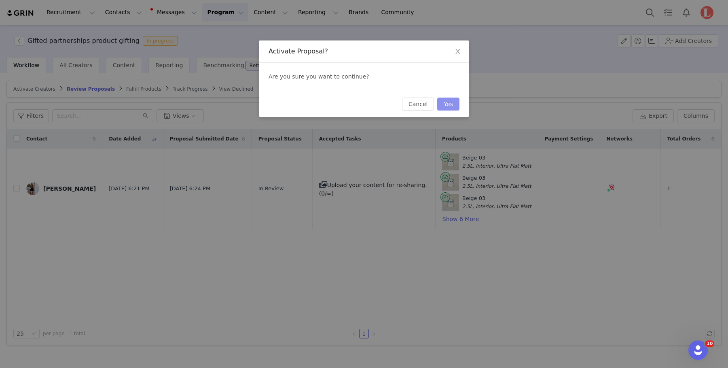
click at [448, 106] on button "Yes" at bounding box center [448, 103] width 22 height 13
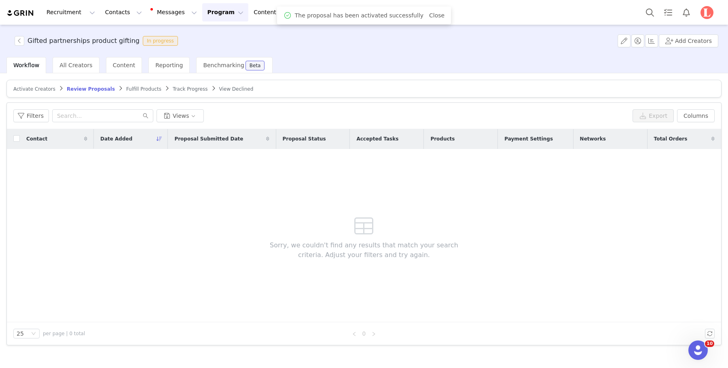
click at [128, 87] on span "Fulfill Products" at bounding box center [143, 89] width 35 height 6
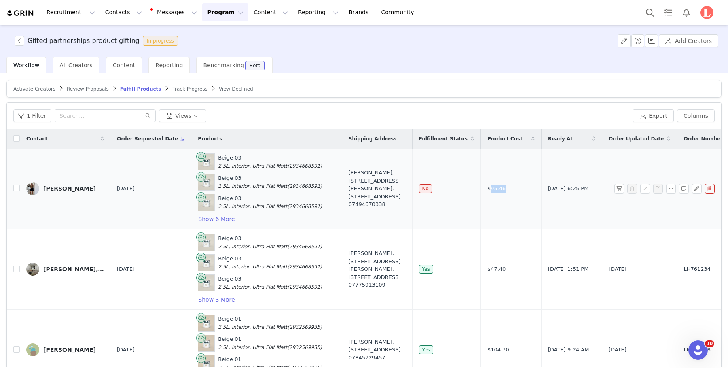
drag, startPoint x: 484, startPoint y: 187, endPoint x: 452, endPoint y: 187, distance: 32.0
click at [480, 187] on td "$95.46" at bounding box center [510, 188] width 61 height 80
copy span "95.46"
click at [619, 187] on button "button" at bounding box center [619, 189] width 10 height 10
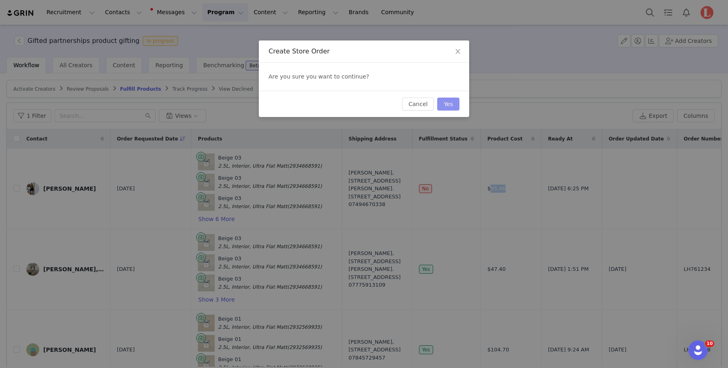
click at [453, 103] on button "Yes" at bounding box center [448, 103] width 22 height 13
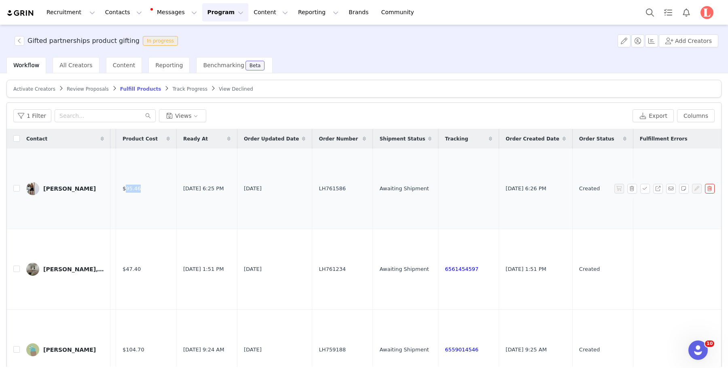
scroll to position [0, 369]
click at [308, 192] on td "LH761586" at bounding box center [338, 188] width 61 height 80
click at [308, 182] on td "LH761586" at bounding box center [338, 188] width 61 height 80
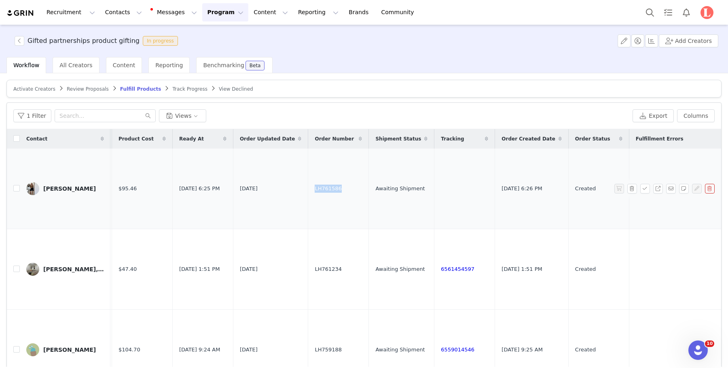
copy span "LH761586"
